Goal: Task Accomplishment & Management: Manage account settings

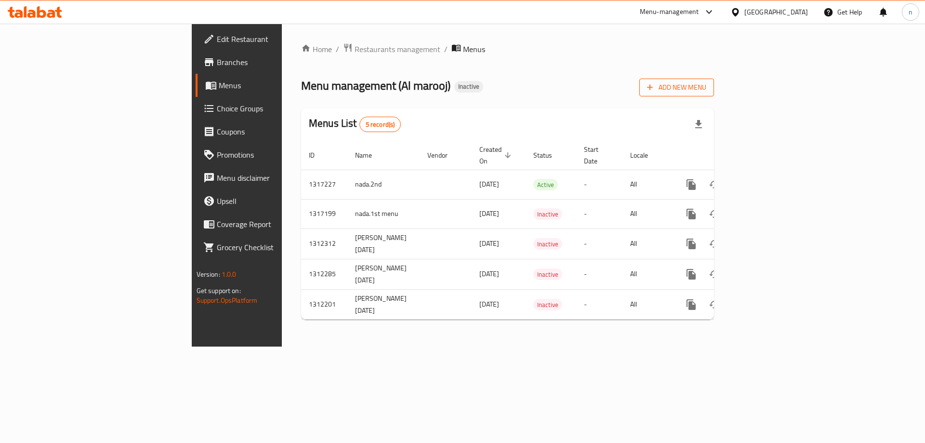
click at [706, 85] on span "Add New Menu" at bounding box center [676, 87] width 59 height 12
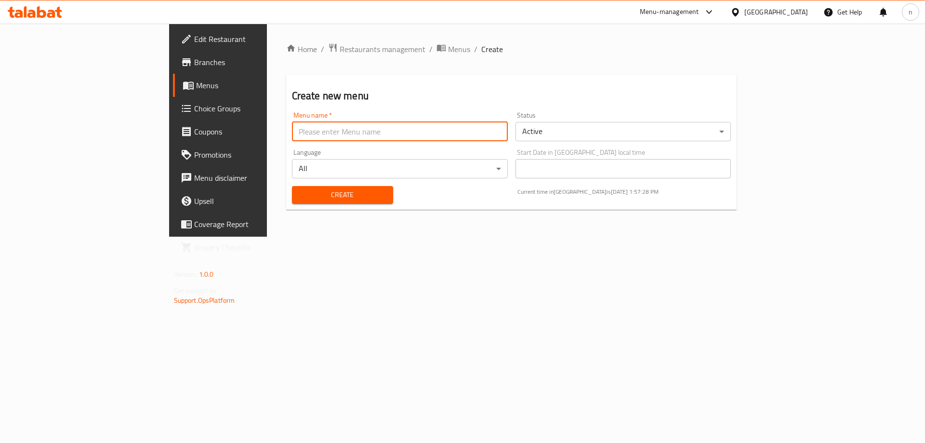
drag, startPoint x: 232, startPoint y: 127, endPoint x: 240, endPoint y: 128, distance: 8.7
click at [292, 127] on input "text" at bounding box center [400, 131] width 216 height 19
type input "nada.3rd"
click at [292, 203] on button "Create" at bounding box center [342, 195] width 101 height 18
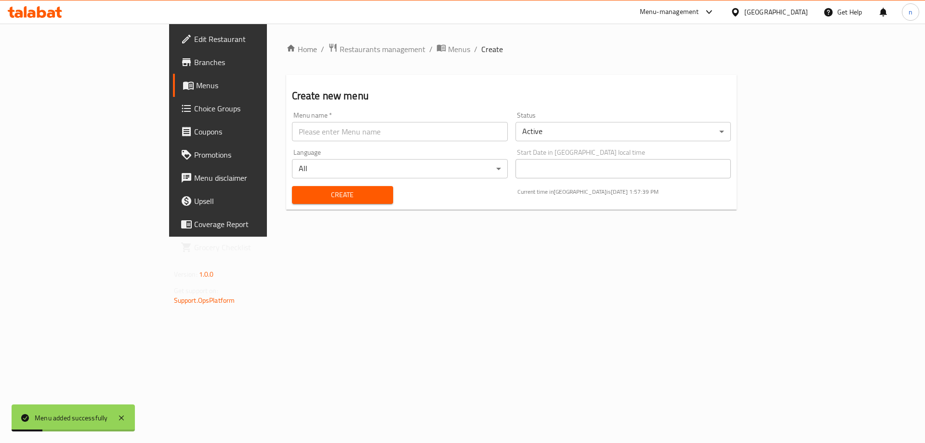
click at [196, 87] on span "Menus" at bounding box center [256, 85] width 120 height 12
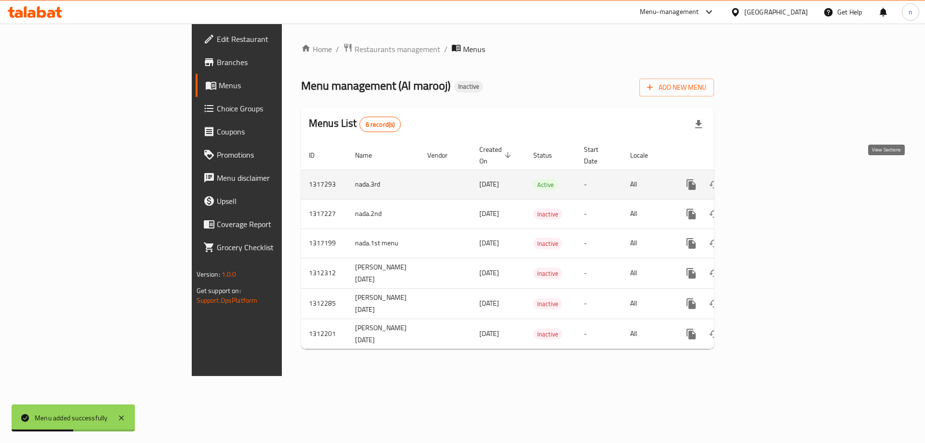
click at [772, 173] on link "enhanced table" at bounding box center [760, 184] width 23 height 23
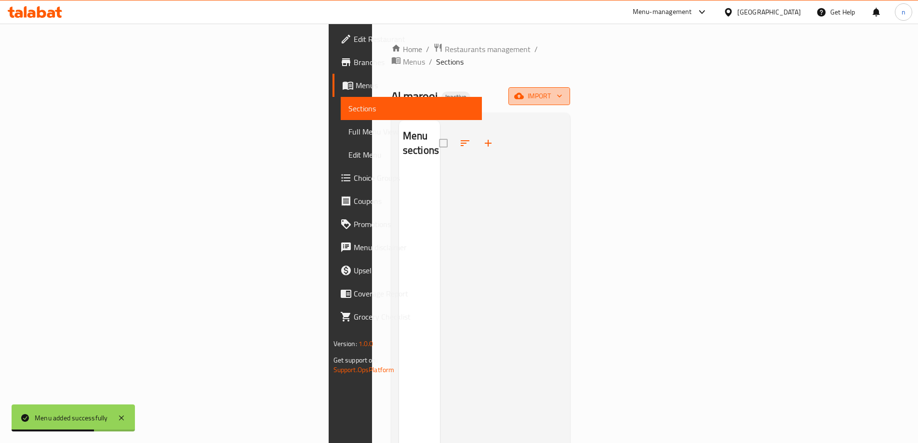
click at [562, 90] on span "import" at bounding box center [539, 96] width 46 height 12
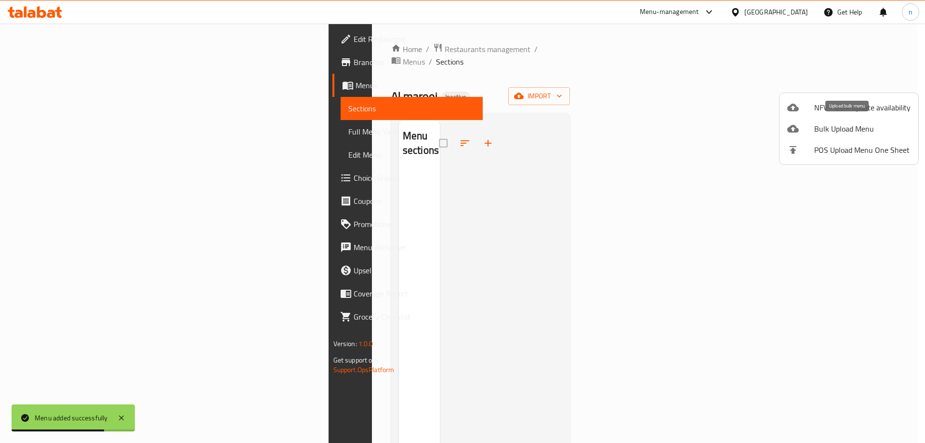
click at [818, 121] on li "Bulk Upload Menu" at bounding box center [849, 128] width 139 height 21
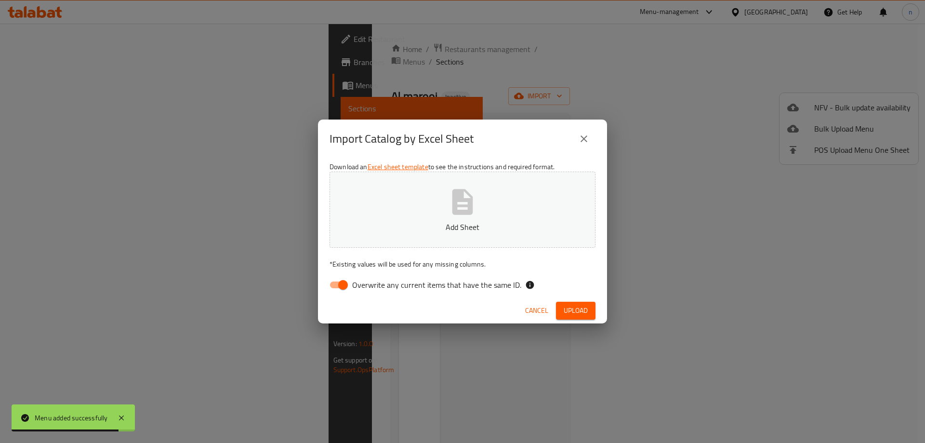
click at [342, 281] on input "Overwrite any current items that have the same ID." at bounding box center [343, 285] width 55 height 18
checkbox input "false"
click at [586, 311] on span "Upload" at bounding box center [576, 310] width 24 height 12
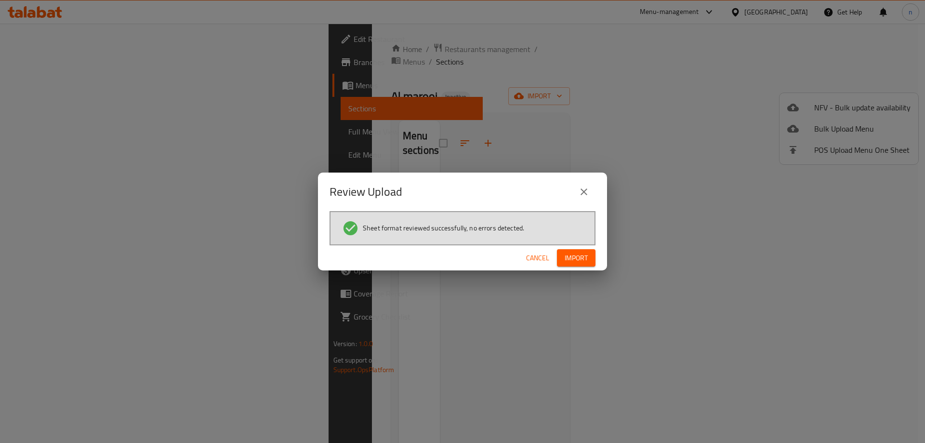
click at [579, 262] on span "Import" at bounding box center [576, 258] width 23 height 12
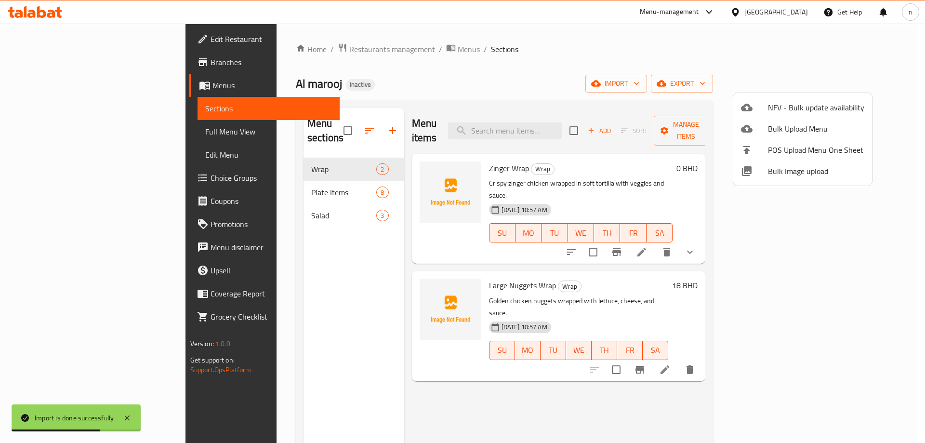
click at [40, 131] on div at bounding box center [462, 221] width 925 height 443
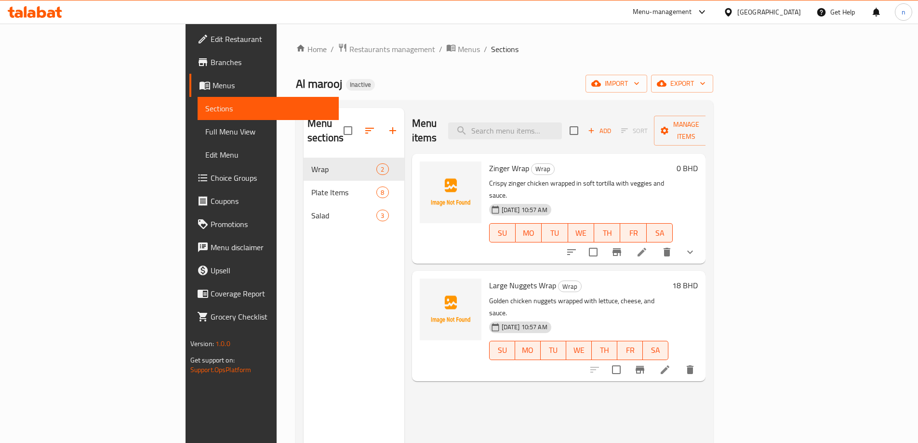
click at [205, 126] on span "Full Menu View" at bounding box center [268, 132] width 126 height 12
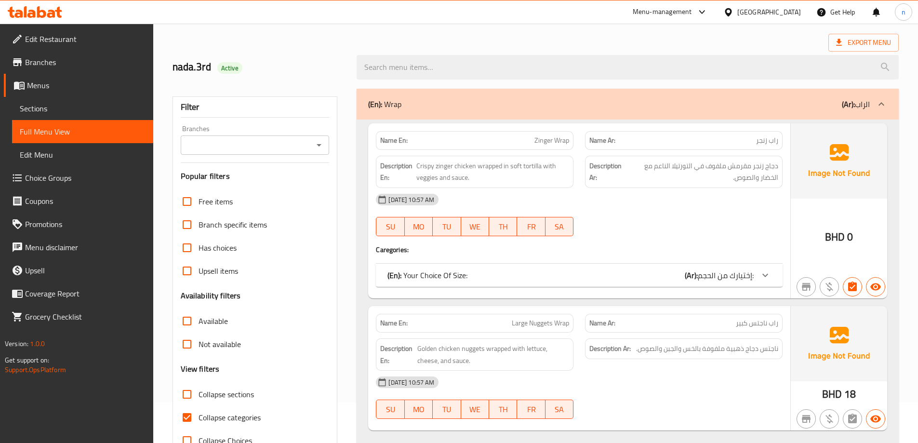
scroll to position [96, 0]
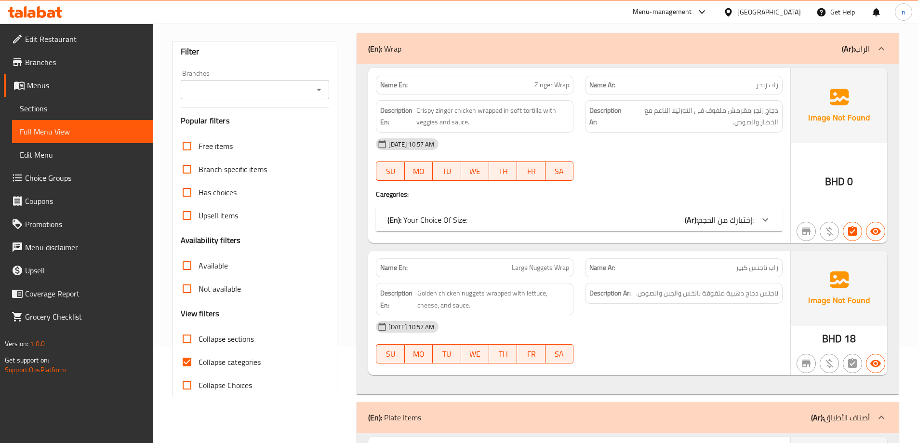
drag, startPoint x: 199, startPoint y: 361, endPoint x: 312, endPoint y: 349, distance: 113.4
click at [199, 361] on span "Collapse categories" at bounding box center [229, 362] width 62 height 12
click at [198, 361] on input "Collapse categories" at bounding box center [186, 361] width 23 height 23
checkbox input "false"
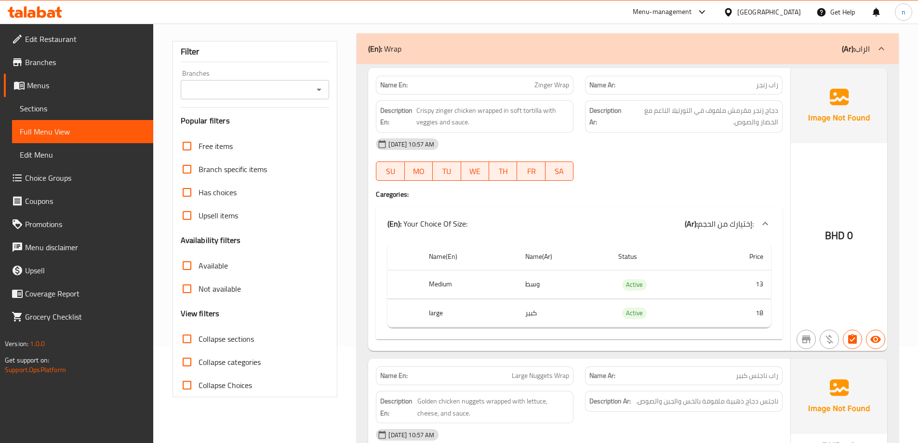
click at [560, 85] on span "Zinger Wrap" at bounding box center [551, 85] width 35 height 10
copy span "Wrap"
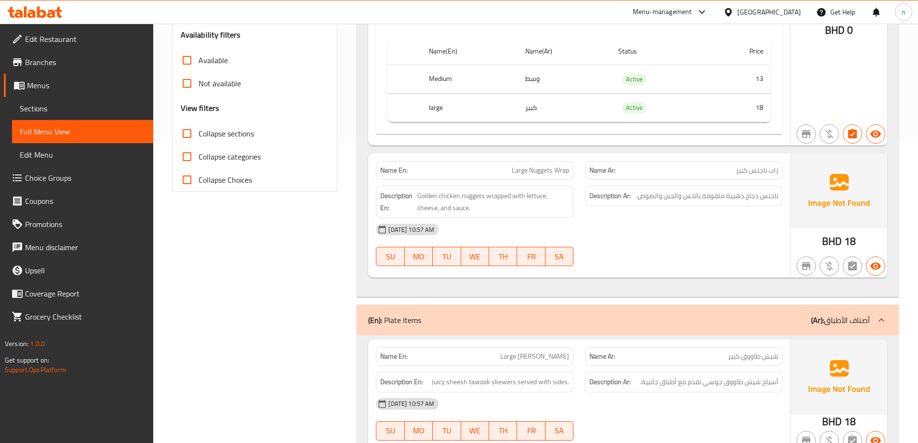
scroll to position [337, 0]
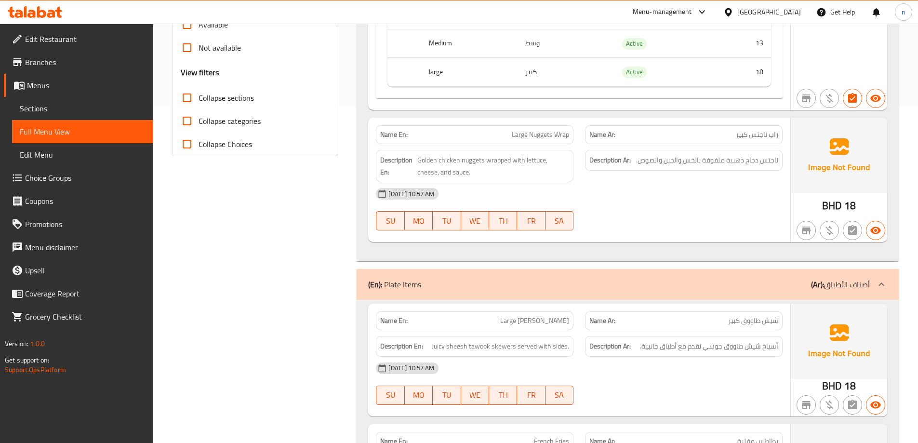
click at [533, 135] on span "Large Nuggets Wrap" at bounding box center [540, 135] width 57 height 10
copy span "Large Nuggets Wrap"
click at [40, 103] on span "Sections" at bounding box center [83, 109] width 126 height 12
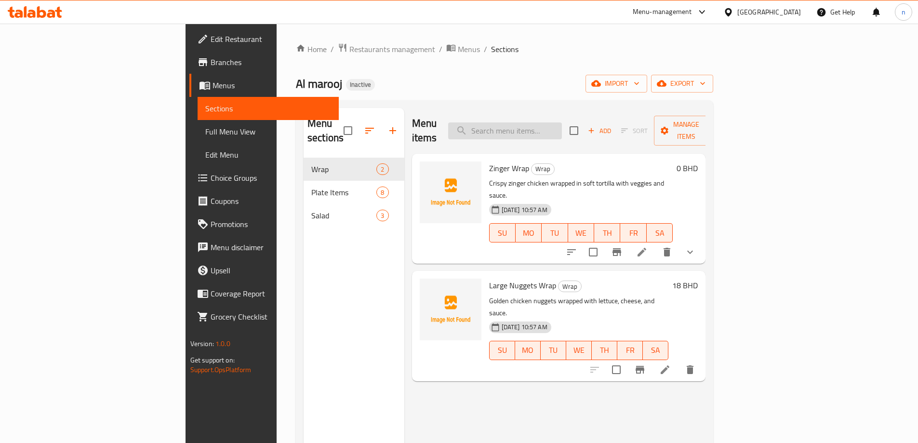
click at [562, 123] on input "search" at bounding box center [505, 130] width 114 height 17
paste input "Large Nuggets Wrap"
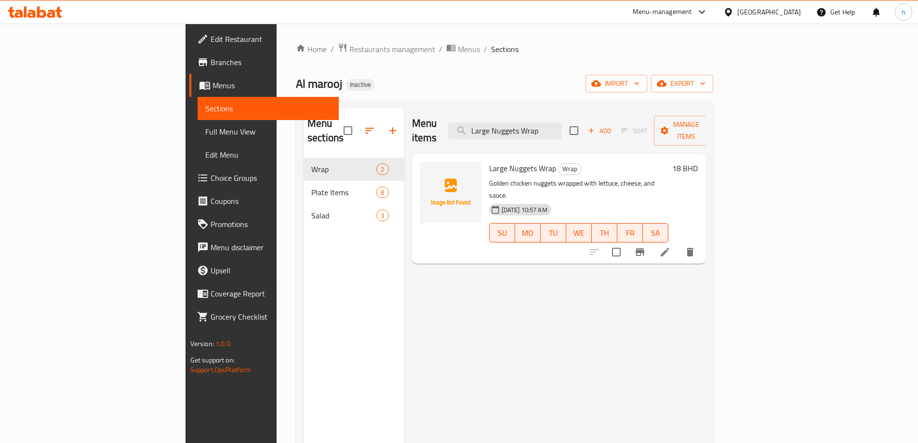
type input "Large Nuggets Wrap"
click at [678, 243] on li at bounding box center [664, 251] width 27 height 17
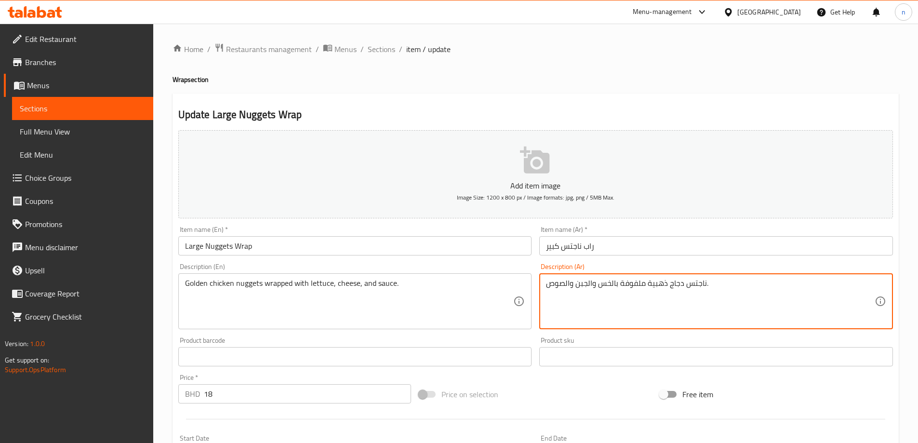
click at [616, 283] on textarea "ناجتس دجاج ذهبية ملفوفة بالخس والجبن والصوص." at bounding box center [710, 301] width 329 height 46
click at [601, 293] on textarea "ناجتس دجاج ذهبية ملفوفة مع الخس والجبن والصوص." at bounding box center [710, 301] width 329 height 46
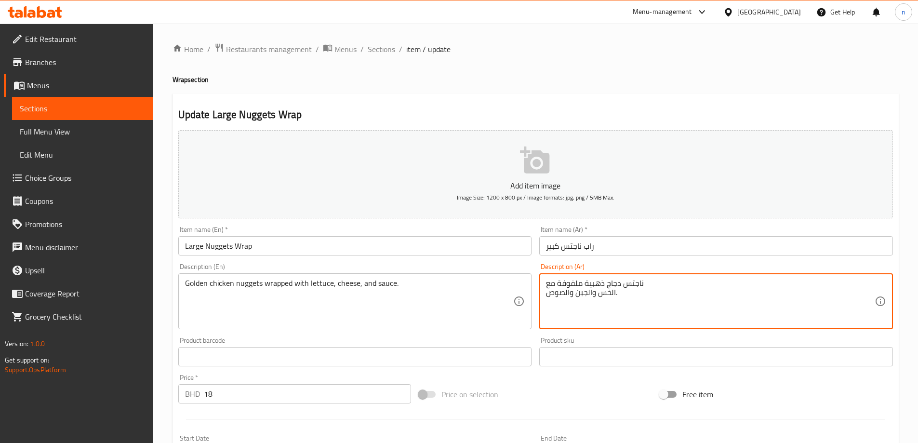
click at [601, 293] on textarea "ناجتس دجاج ذهبية ملفوفة مع الخس والجبن والصوص." at bounding box center [710, 301] width 329 height 46
click at [611, 289] on textarea "ناجتس دجاج ذهبية ملفوفة مع الخس والجبن والصوص." at bounding box center [710, 301] width 329 height 46
click at [616, 287] on textarea "ناجتس دجاج ذهبية ملفوفة مع الخس والجبن والصوص." at bounding box center [710, 301] width 329 height 46
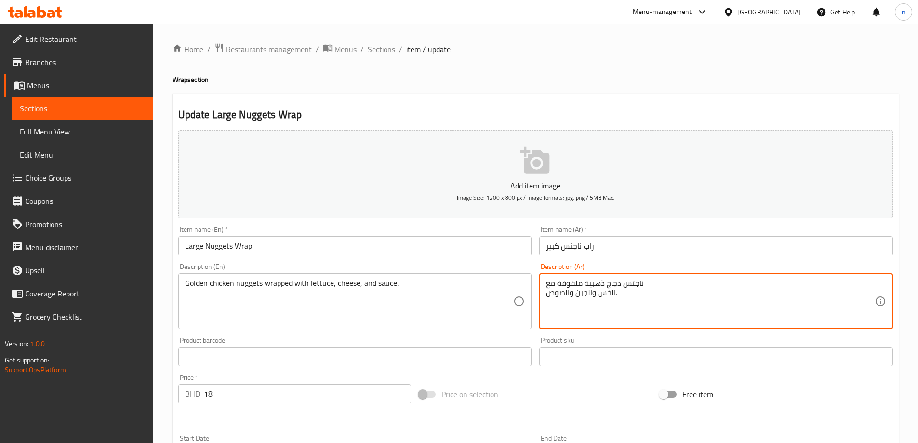
click at [616, 287] on textarea "ناجتس دجاج ذهبية ملفوفة مع الخس والجبن والصوص." at bounding box center [710, 301] width 329 height 46
click at [634, 288] on textarea "ناجتس دجاج ذهبية ملفوفة مع الخس والجبن والصوص." at bounding box center [710, 301] width 329 height 46
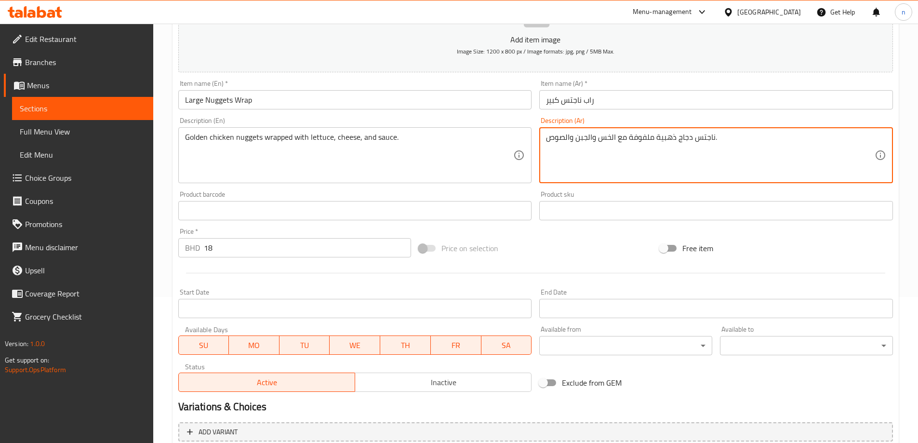
scroll to position [230, 0]
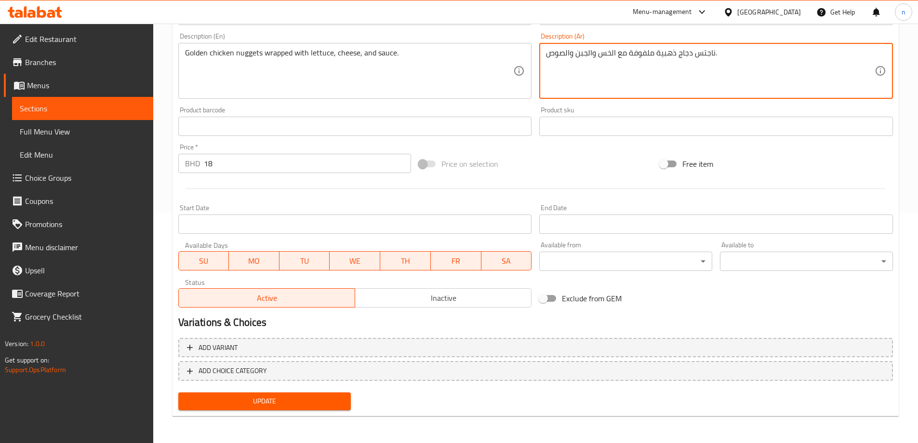
type textarea "ناجتس دجاج ذهبية ملفوفة مع الخس والجبن والصوص."
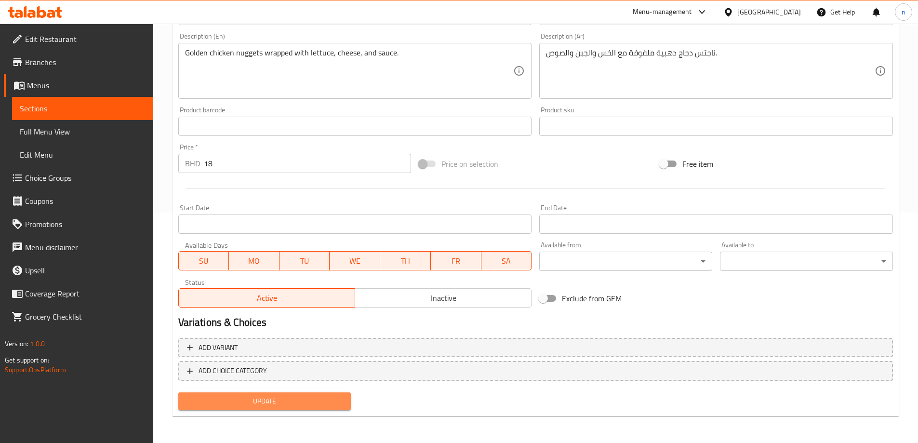
click at [220, 401] on span "Update" at bounding box center [265, 401] width 158 height 12
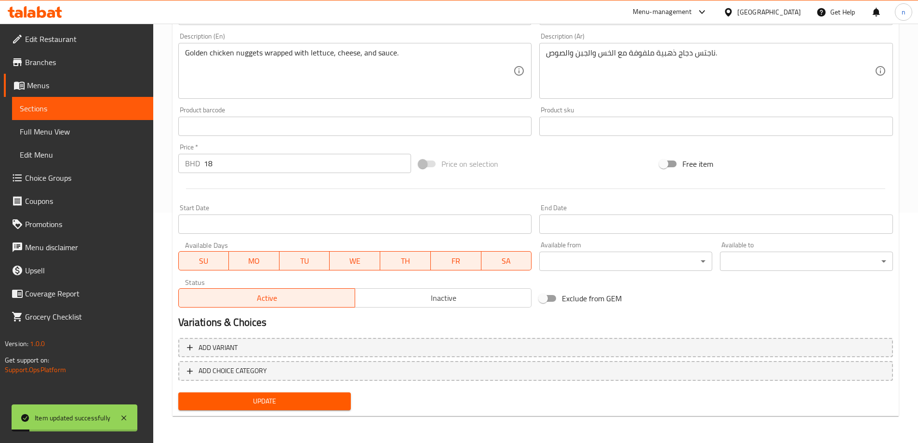
click at [40, 133] on span "Full Menu View" at bounding box center [83, 132] width 126 height 12
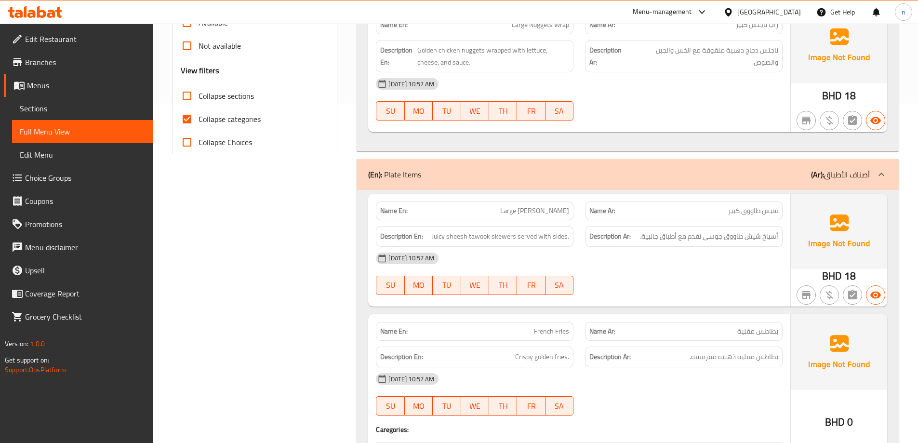
scroll to position [327, 0]
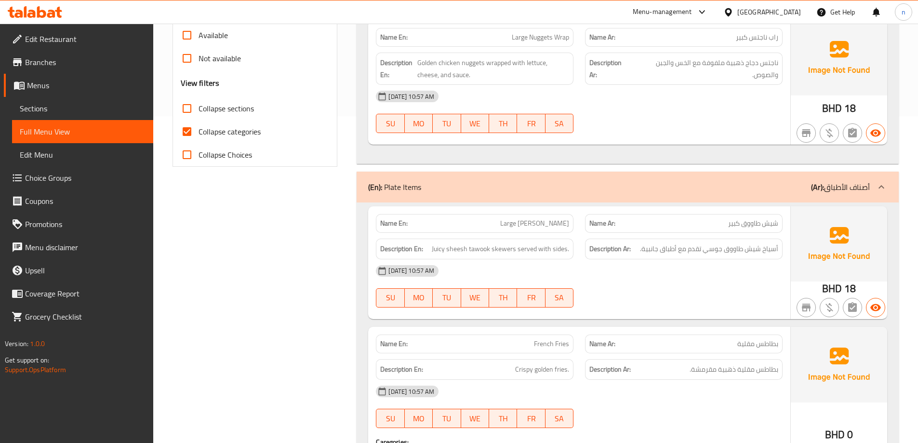
click at [205, 133] on span "Collapse categories" at bounding box center [229, 132] width 62 height 12
click at [198, 133] on input "Collapse categories" at bounding box center [186, 131] width 23 height 23
checkbox input "false"
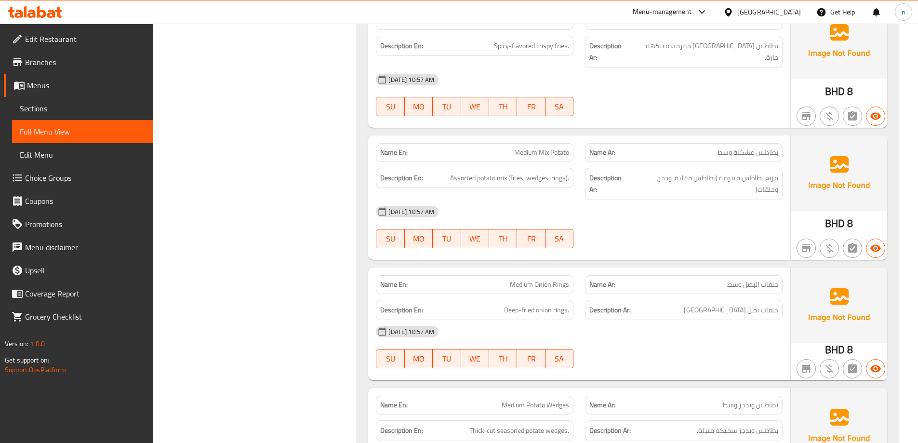
scroll to position [1338, 0]
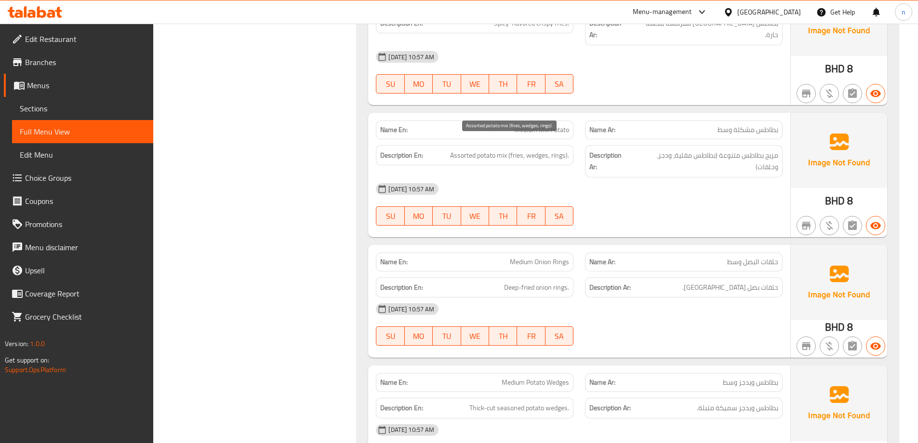
click at [519, 149] on span "Assorted potato mix (fries, wedges, rings)." at bounding box center [509, 155] width 119 height 12
copy span "fries"
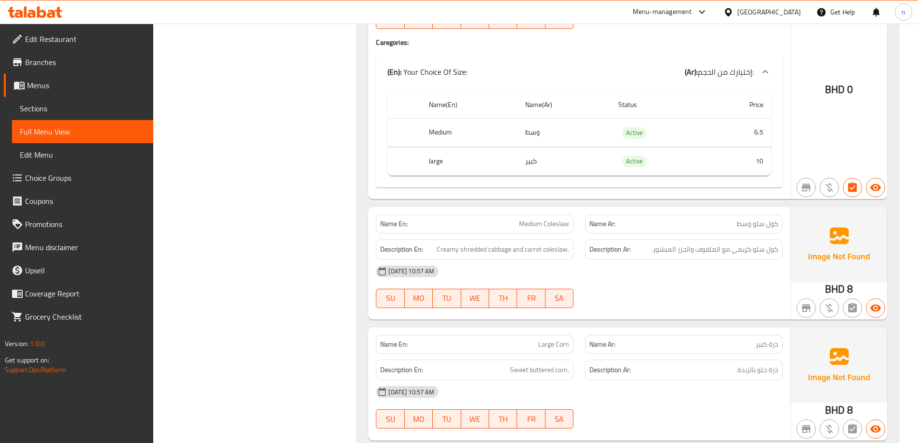
scroll to position [2242, 0]
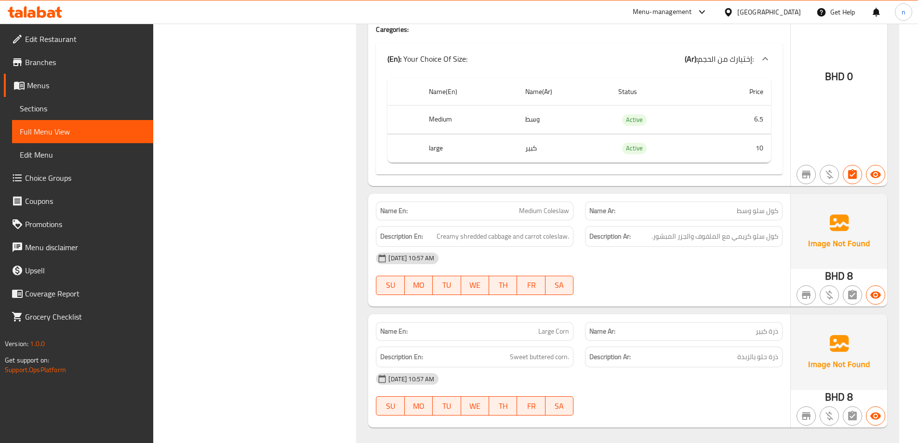
click at [553, 326] on span "Large Corn" at bounding box center [553, 331] width 31 height 10
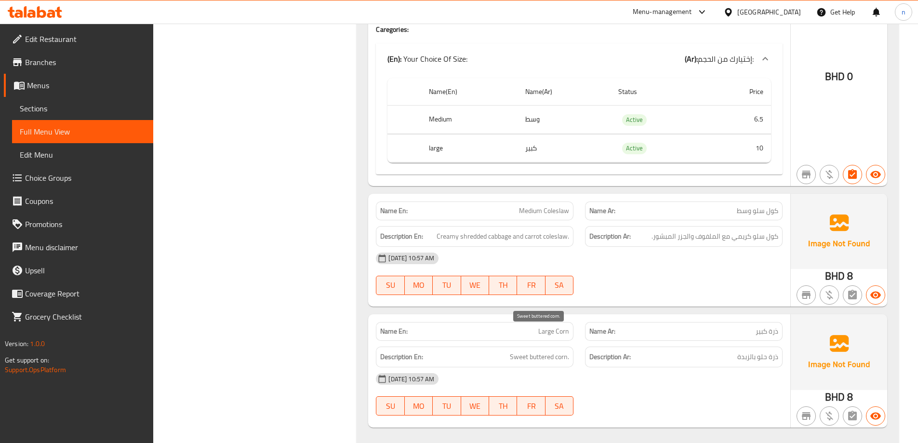
click at [519, 351] on span "Sweet buttered corn." at bounding box center [539, 357] width 59 height 12
click at [509, 351] on h6 "Description En: Sweet buttered corn." at bounding box center [474, 357] width 189 height 12
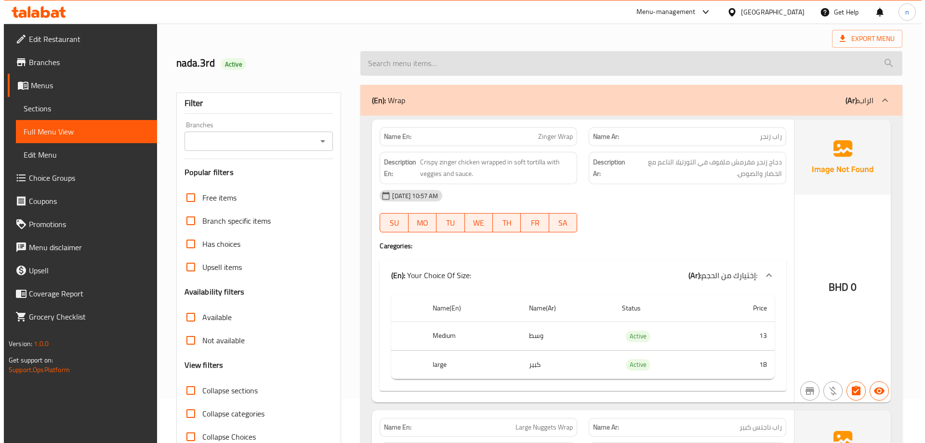
scroll to position [0, 0]
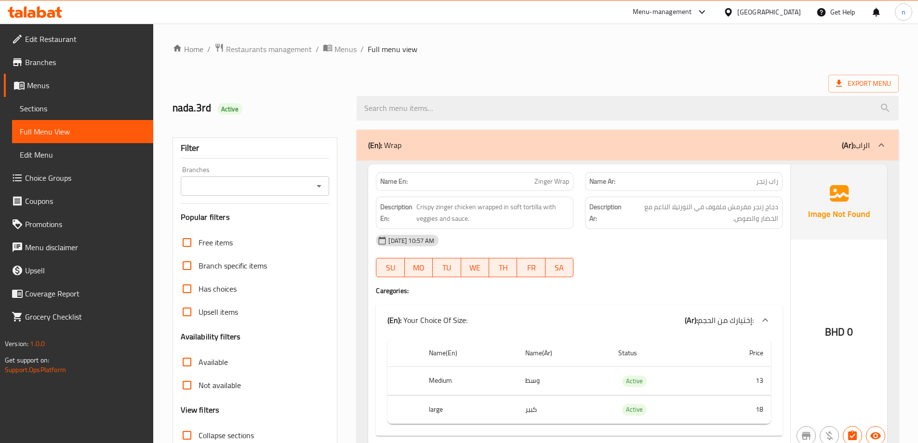
click at [31, 112] on span "Sections" at bounding box center [83, 109] width 126 height 12
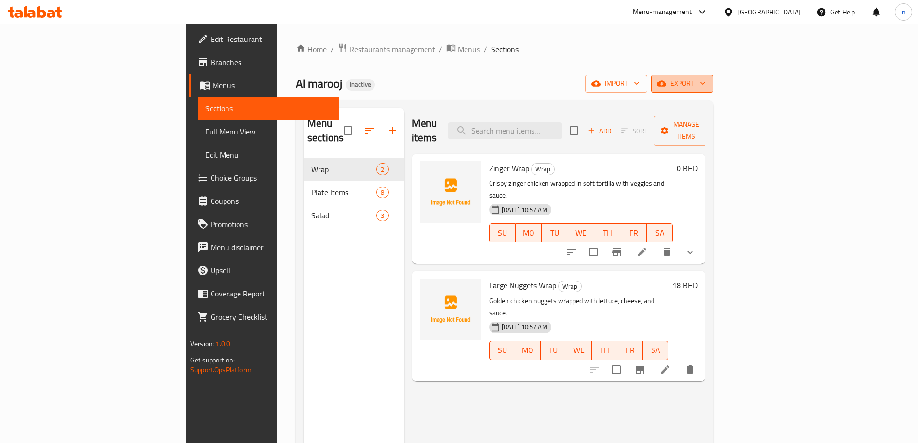
click at [666, 85] on icon "button" at bounding box center [662, 83] width 10 height 6
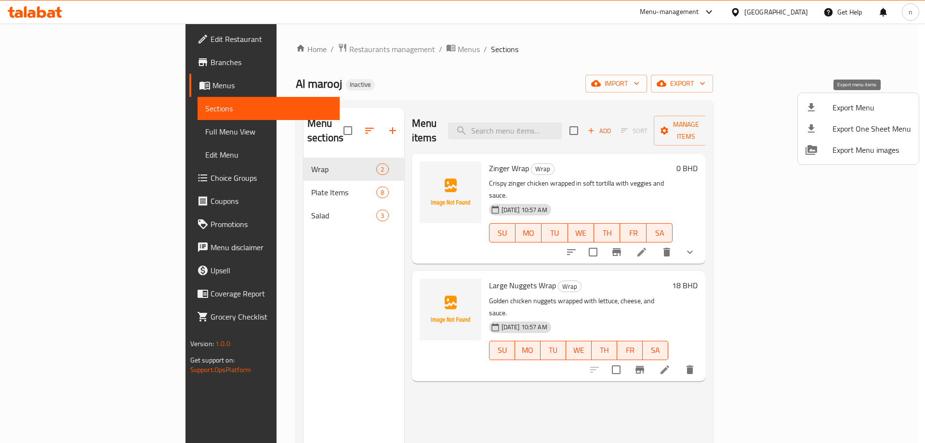
click at [845, 106] on span "Export Menu" at bounding box center [872, 108] width 79 height 12
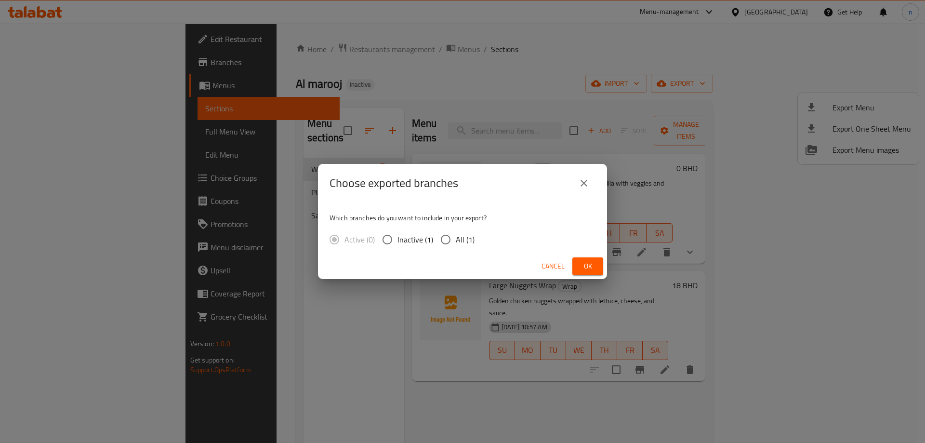
click at [447, 244] on input "All (1)" at bounding box center [446, 239] width 20 height 20
radio input "true"
click at [589, 265] on span "Ok" at bounding box center [587, 266] width 15 height 12
